Goal: Information Seeking & Learning: Find specific fact

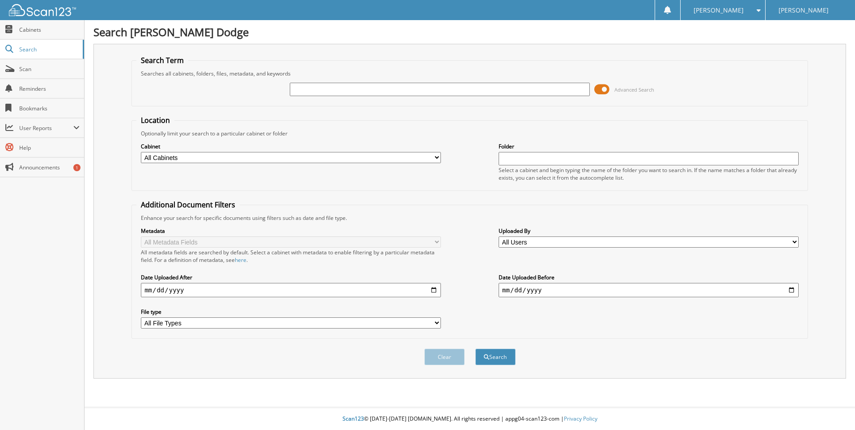
click at [395, 87] on input "text" at bounding box center [440, 89] width 300 height 13
click at [674, 121] on fieldset "Location Optionally limit your search to a particular cabinet or folder Cabinet…" at bounding box center [470, 153] width 677 height 76
click at [602, 89] on span at bounding box center [602, 89] width 15 height 13
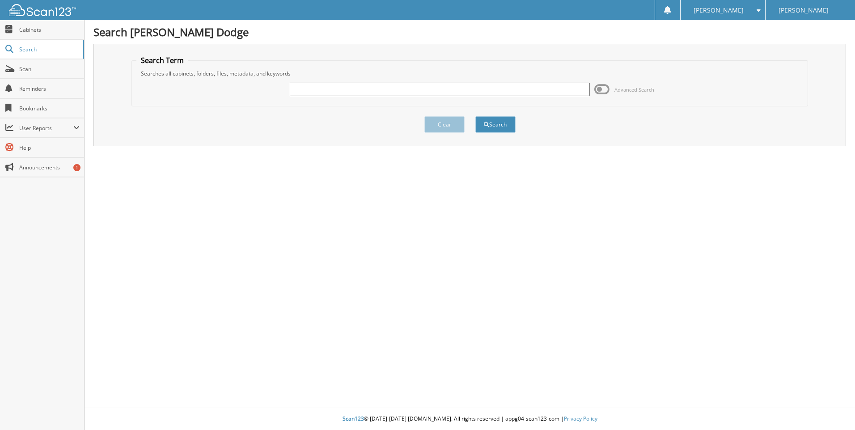
click at [376, 90] on input "text" at bounding box center [440, 89] width 300 height 13
type input "a"
type input "AREMAC"
click at [493, 125] on button "Search" at bounding box center [496, 124] width 40 height 17
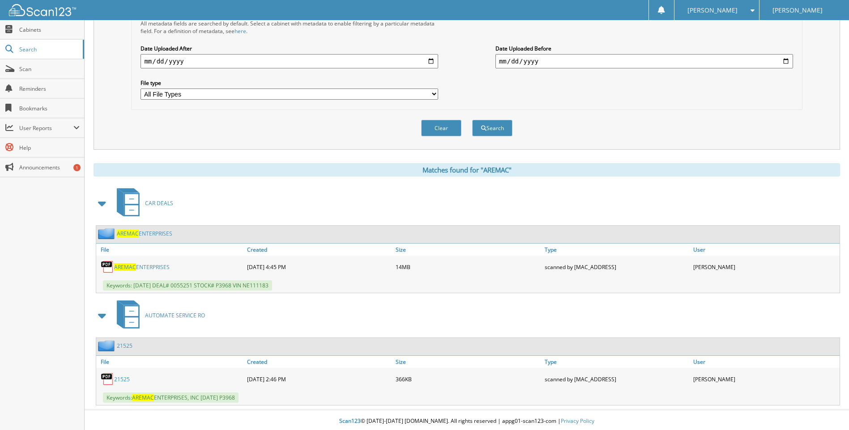
scroll to position [232, 0]
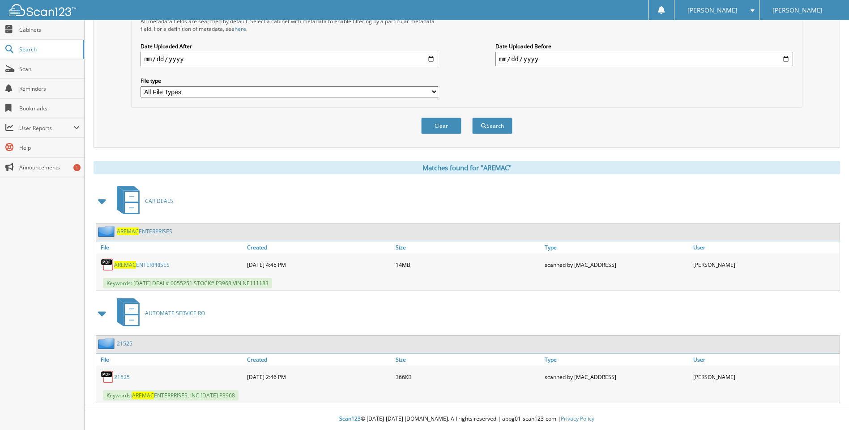
click at [126, 264] on span "AREMAC" at bounding box center [125, 265] width 22 height 8
